Goal: Information Seeking & Learning: Learn about a topic

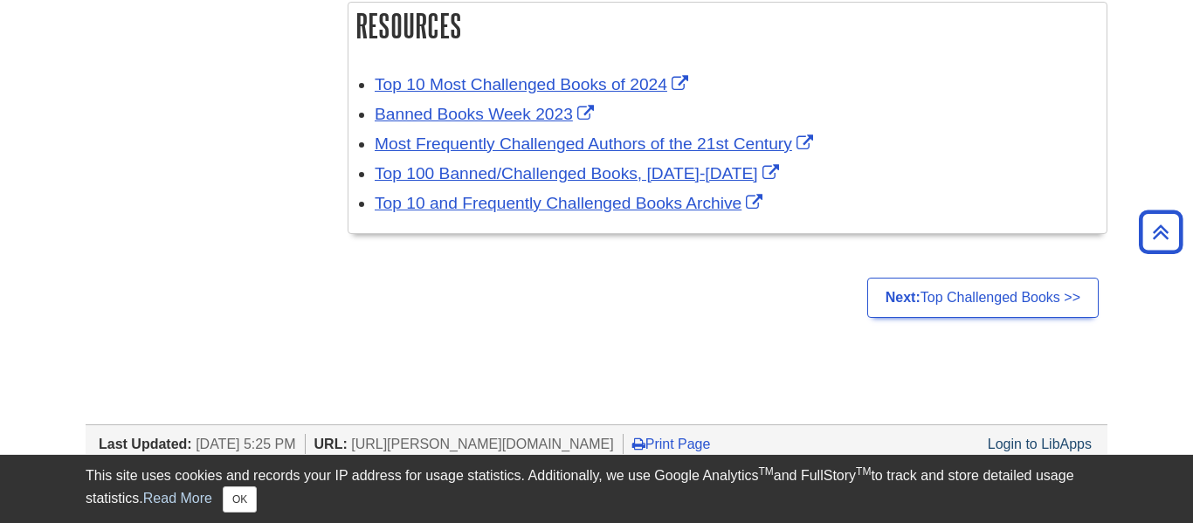
scroll to position [1527, 0]
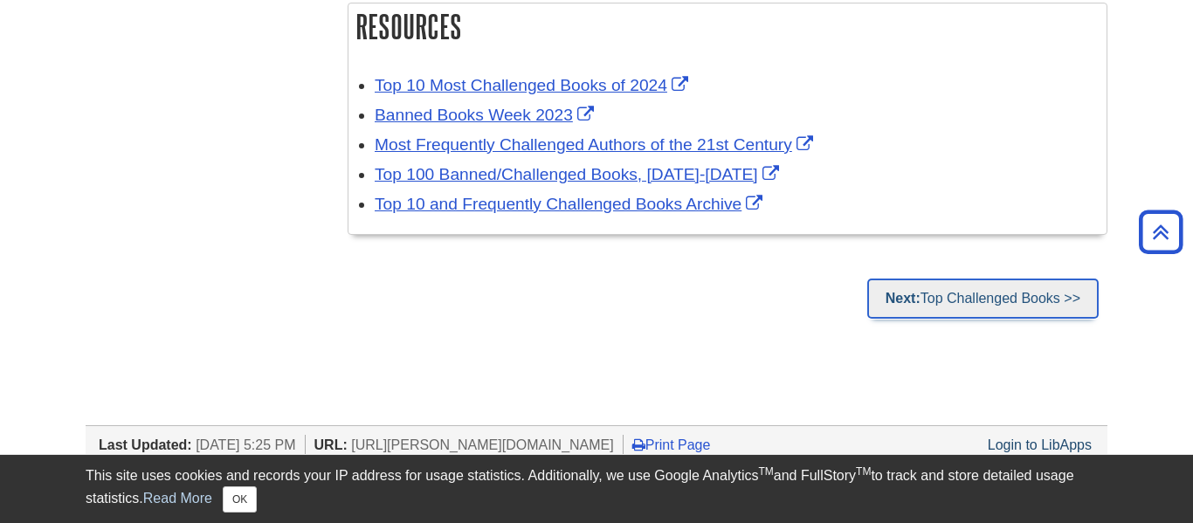
click at [943, 282] on link "Next: Top Challenged Books >>" at bounding box center [984, 299] width 232 height 40
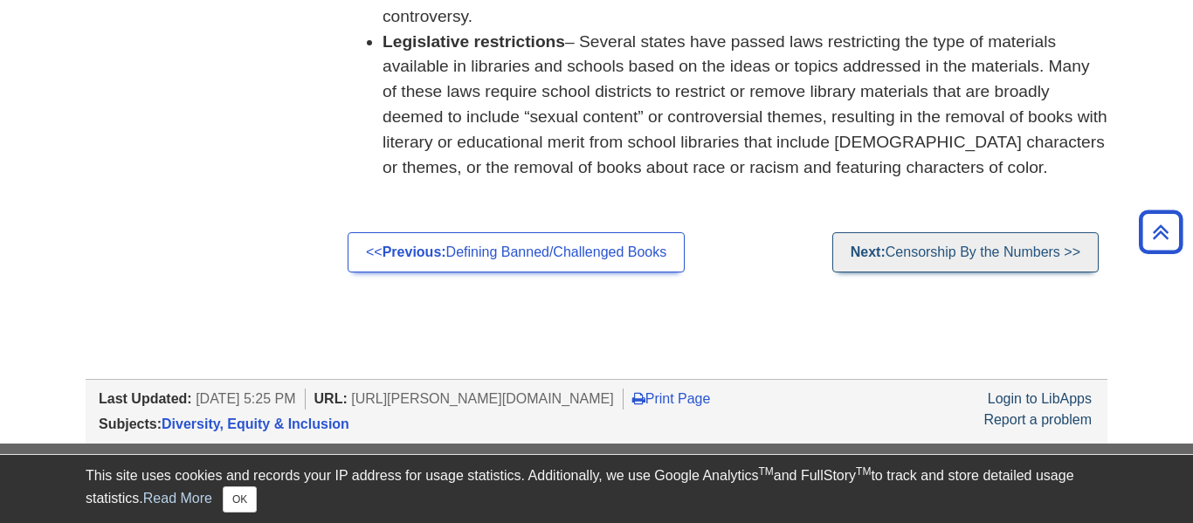
scroll to position [1750, 0]
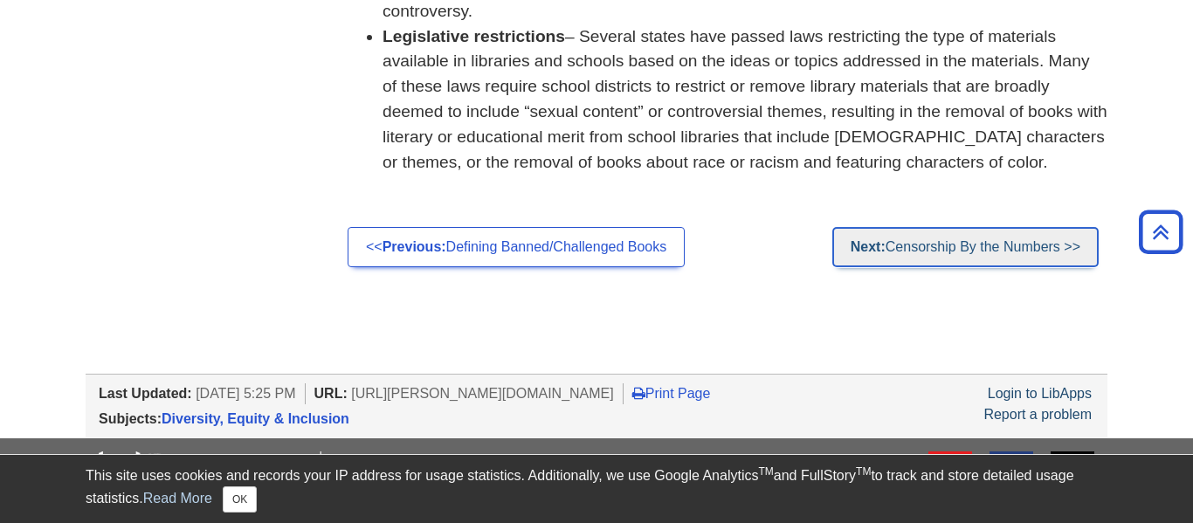
click at [1020, 227] on link "Next: Censorship By the Numbers >>" at bounding box center [966, 247] width 266 height 40
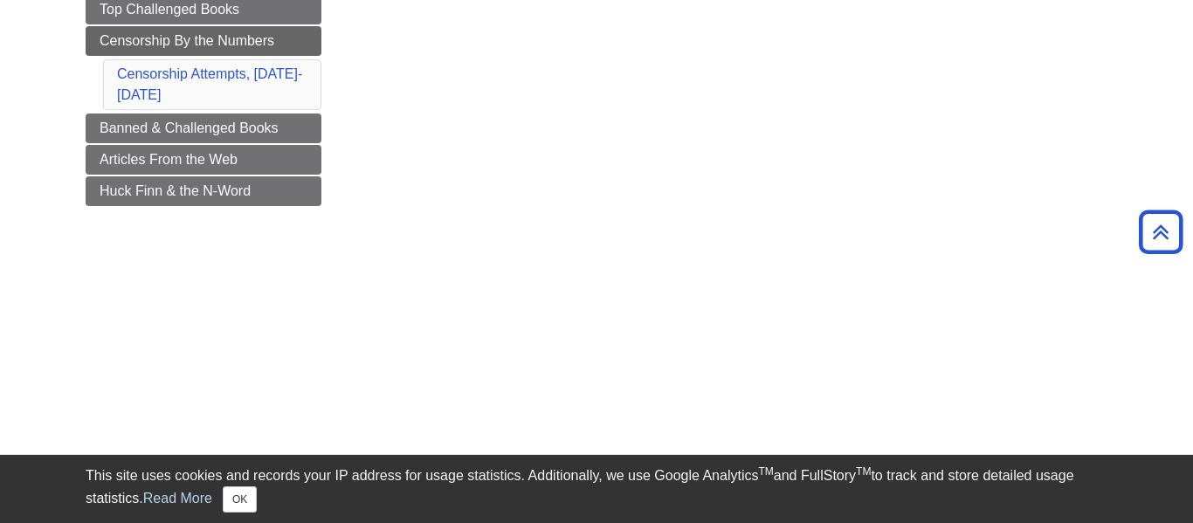
scroll to position [303, 0]
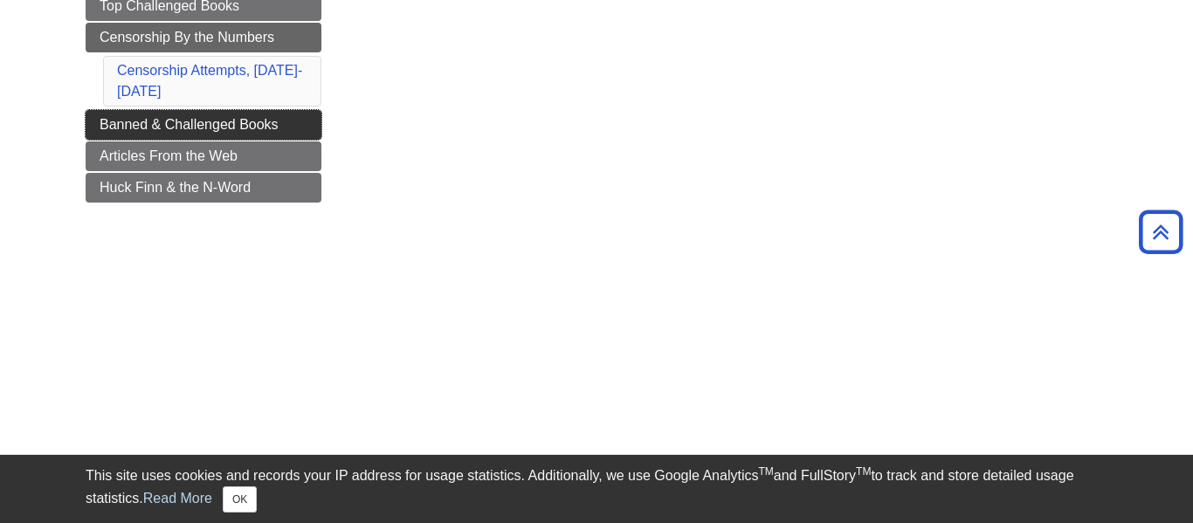
click at [251, 127] on span "Banned & Challenged Books" at bounding box center [189, 124] width 179 height 15
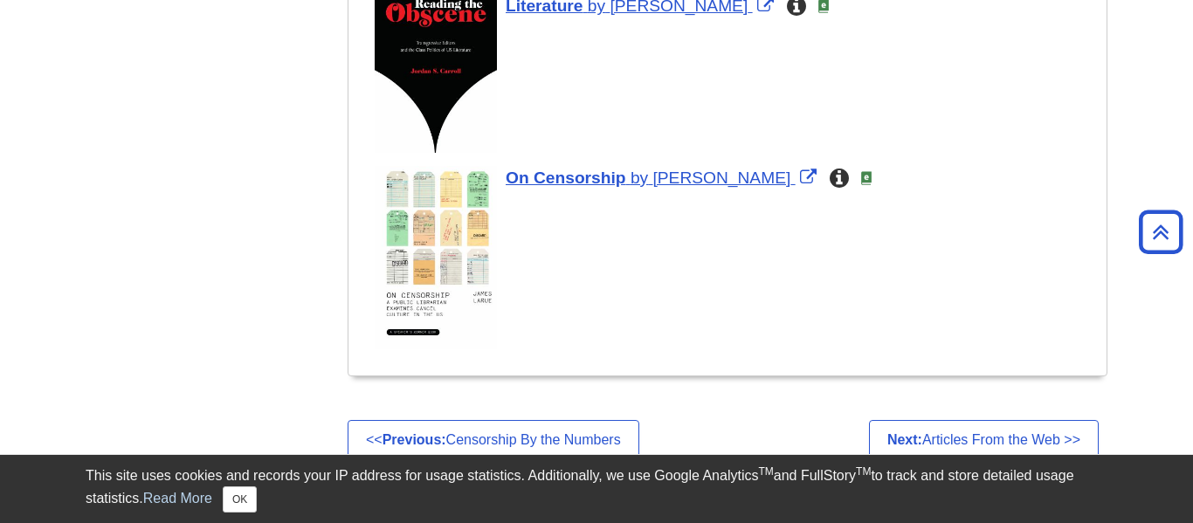
scroll to position [2241, 0]
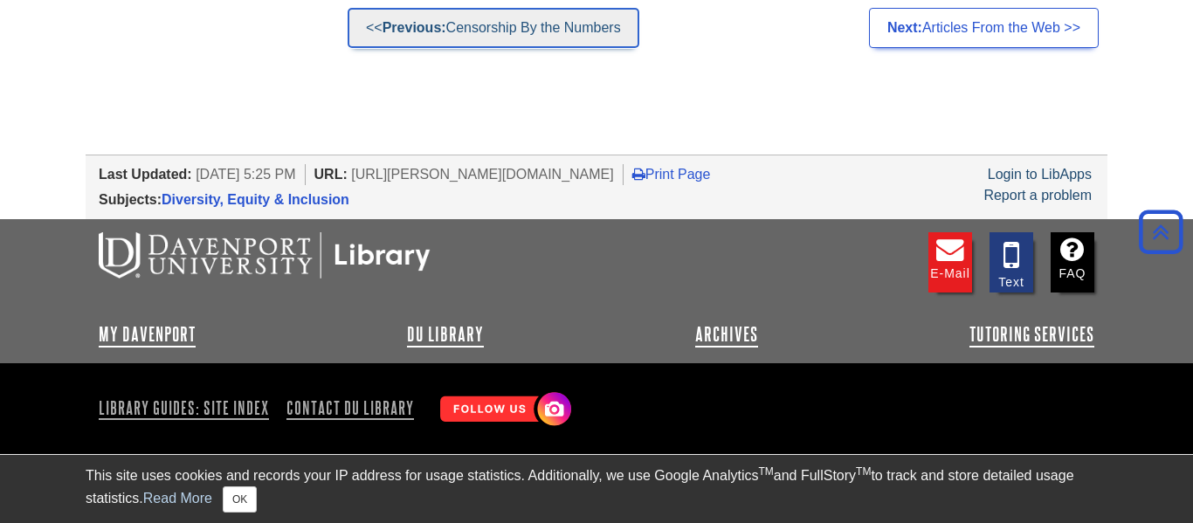
click at [522, 31] on link "<< Previous: Censorship By the Numbers" at bounding box center [494, 28] width 292 height 40
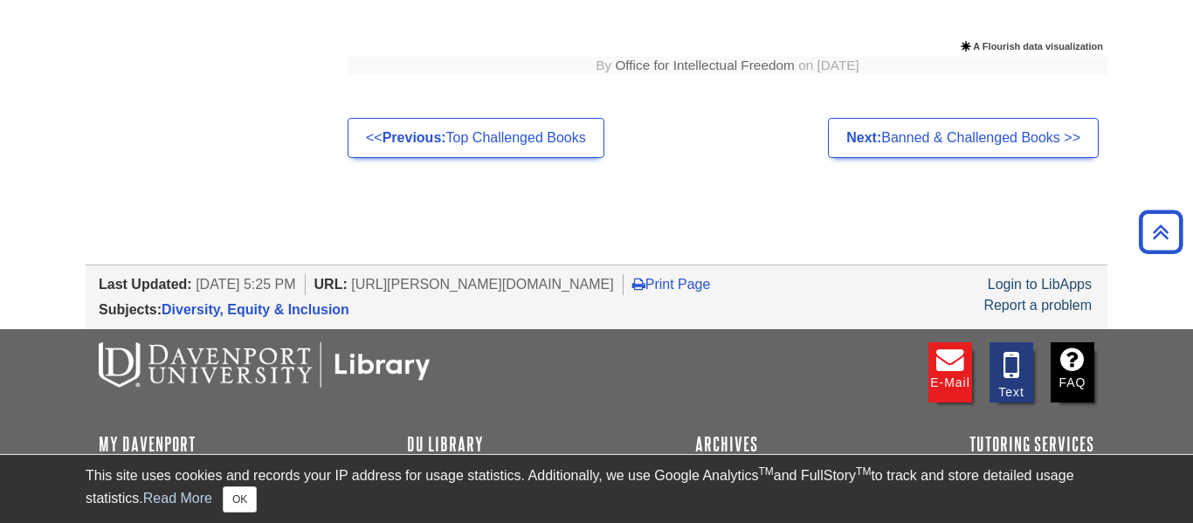
scroll to position [1100, 0]
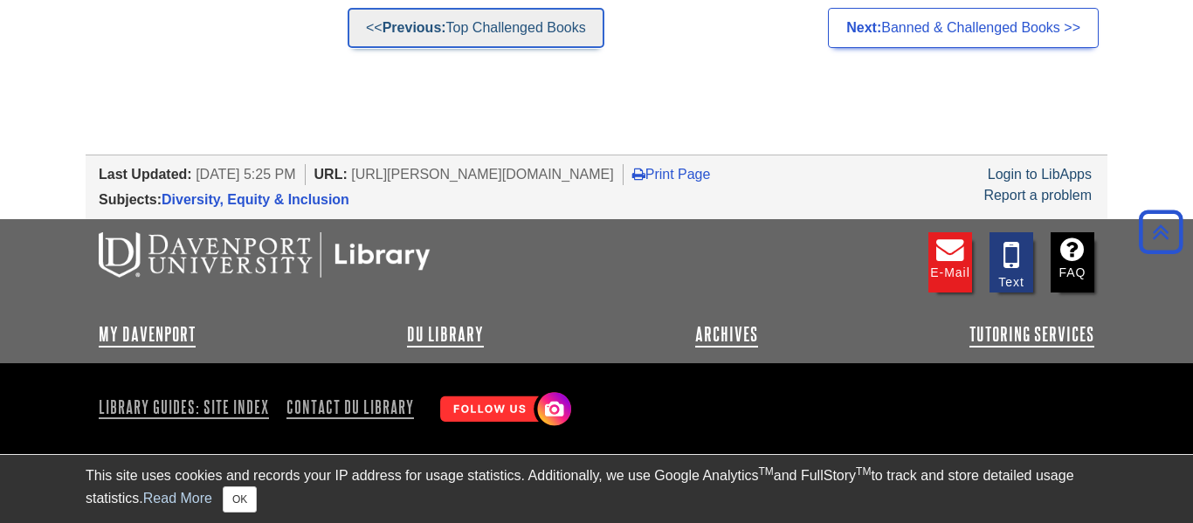
click at [522, 31] on link "<< Previous: Top Challenged Books" at bounding box center [476, 28] width 257 height 40
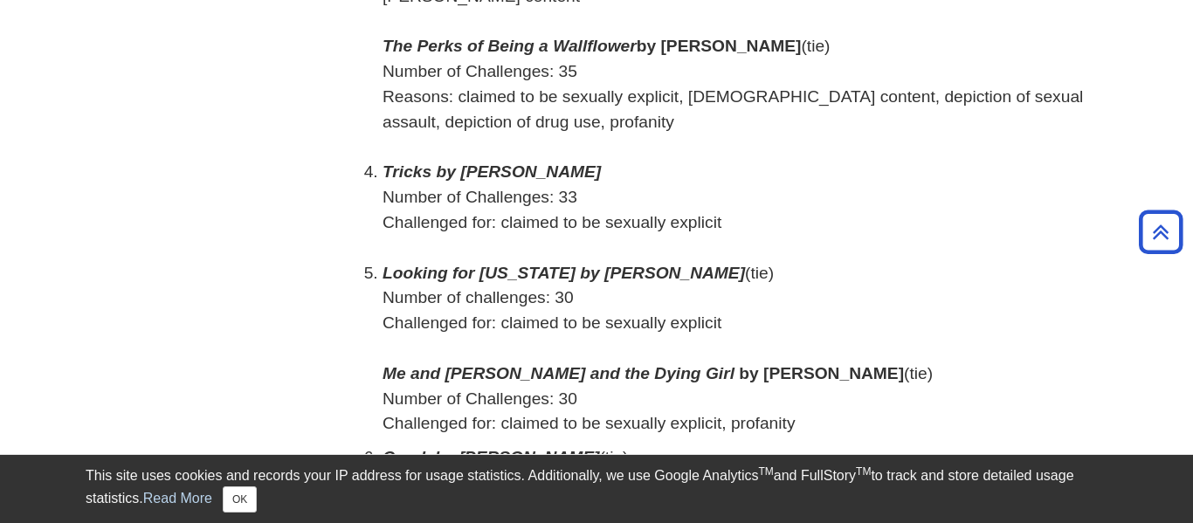
scroll to position [799, 0]
